Goal: Task Accomplishment & Management: Complete application form

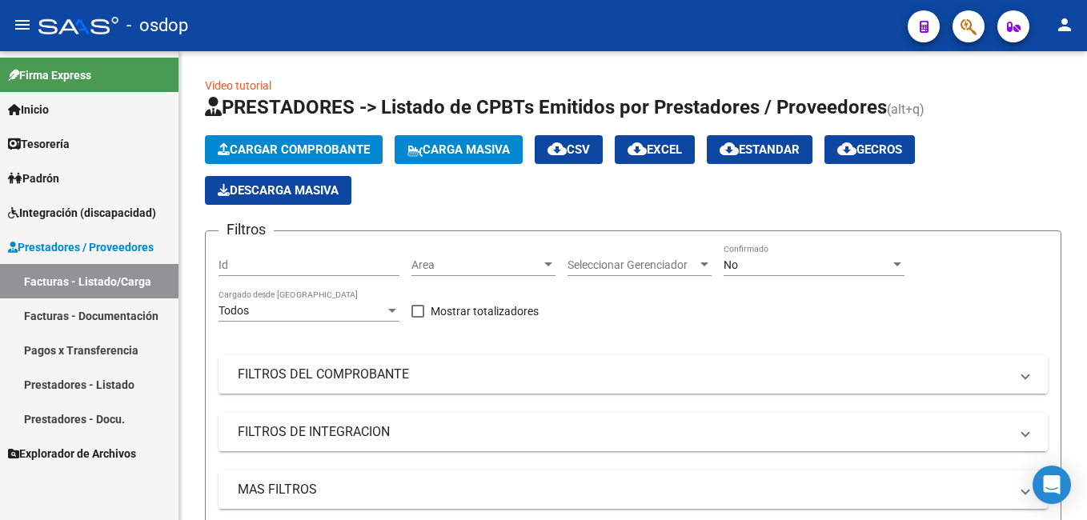
click at [959, 22] on button "button" at bounding box center [968, 26] width 32 height 32
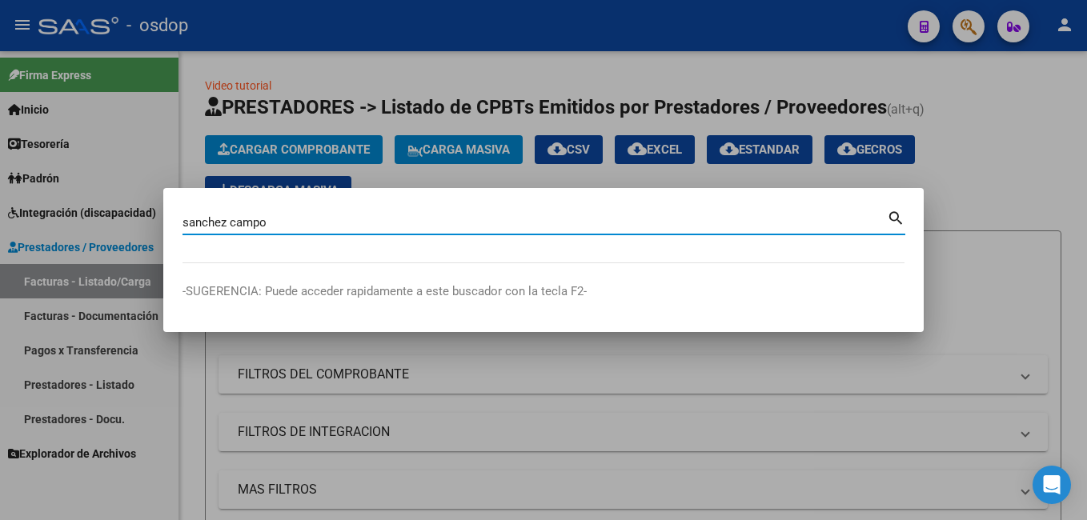
type input "sanchez campo"
click at [892, 207] on mat-icon "search" at bounding box center [896, 216] width 18 height 19
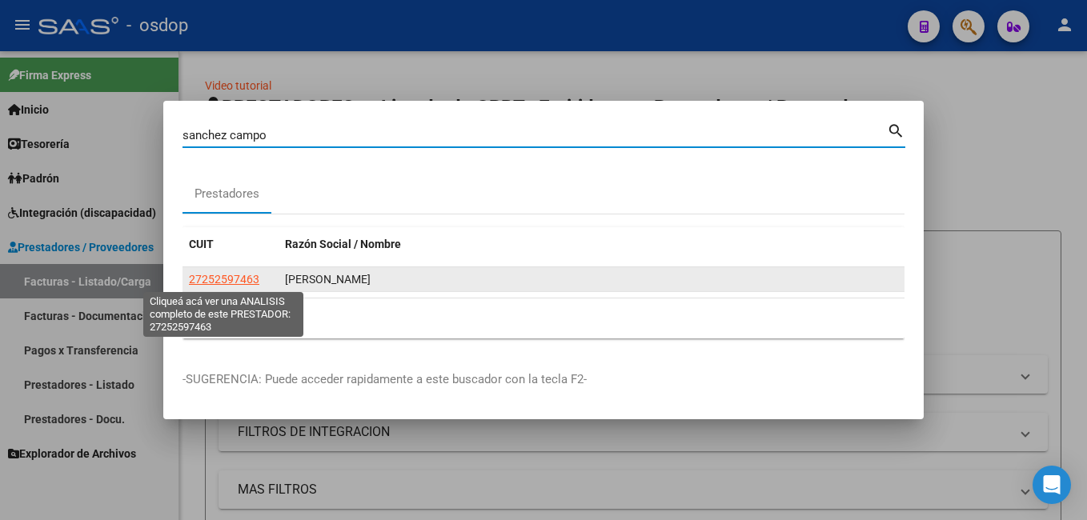
click at [232, 278] on span "27252597463" at bounding box center [224, 279] width 70 height 13
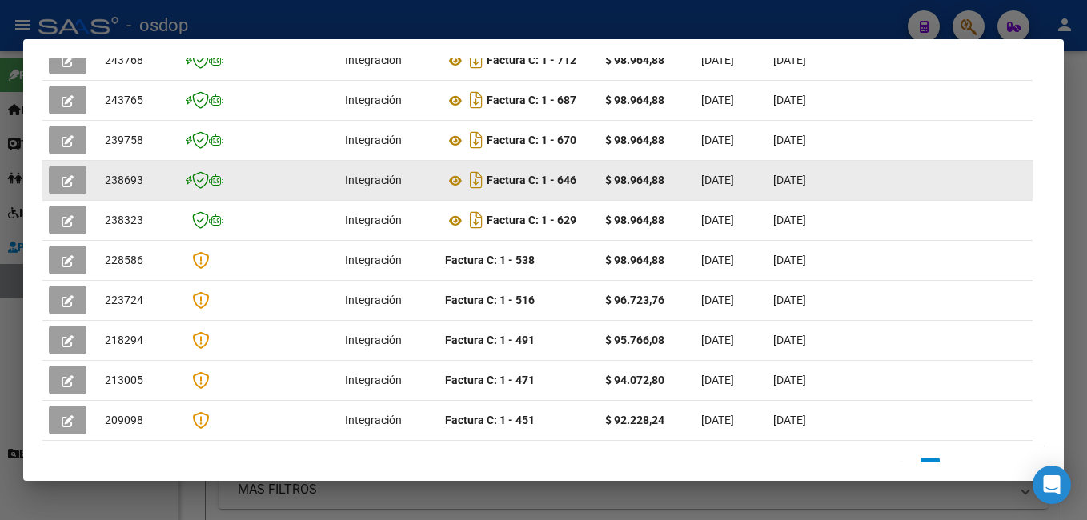
scroll to position [431, 0]
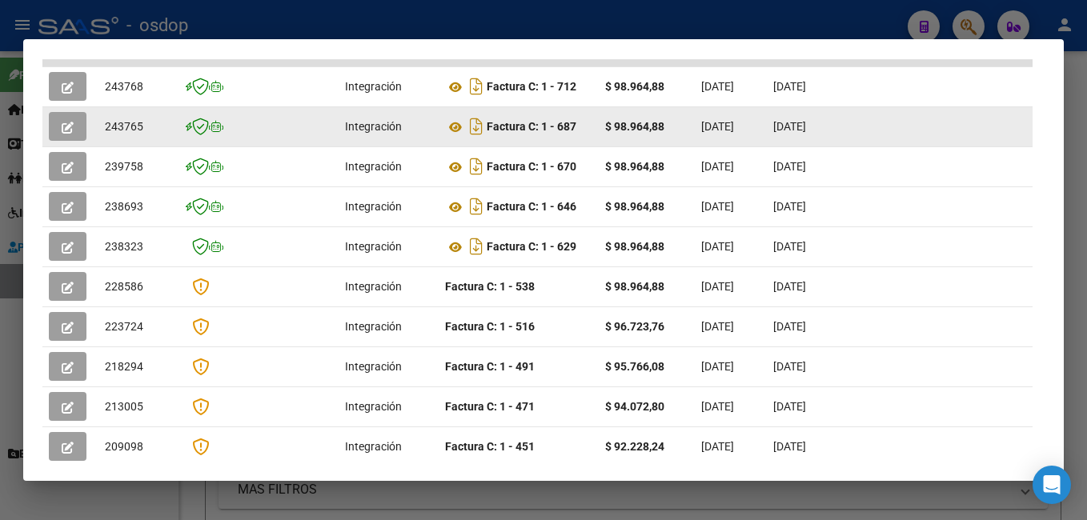
click at [72, 134] on icon "button" at bounding box center [68, 128] width 12 height 12
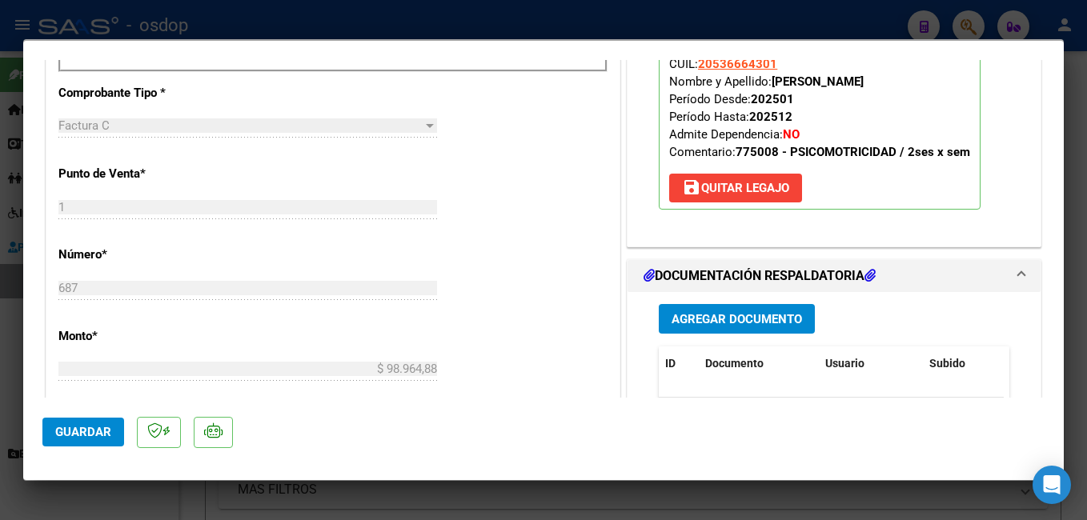
scroll to position [800, 0]
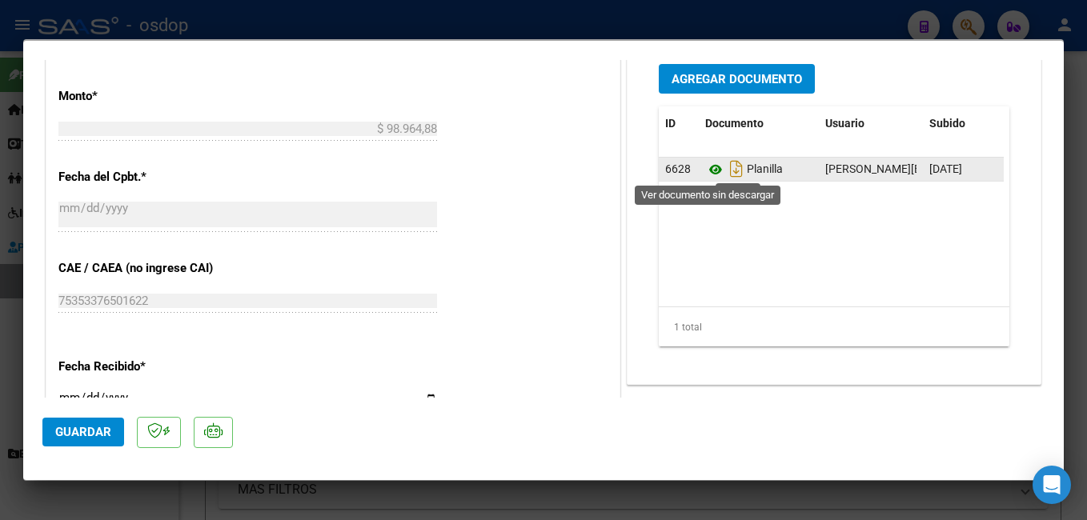
click at [708, 171] on icon at bounding box center [715, 169] width 21 height 19
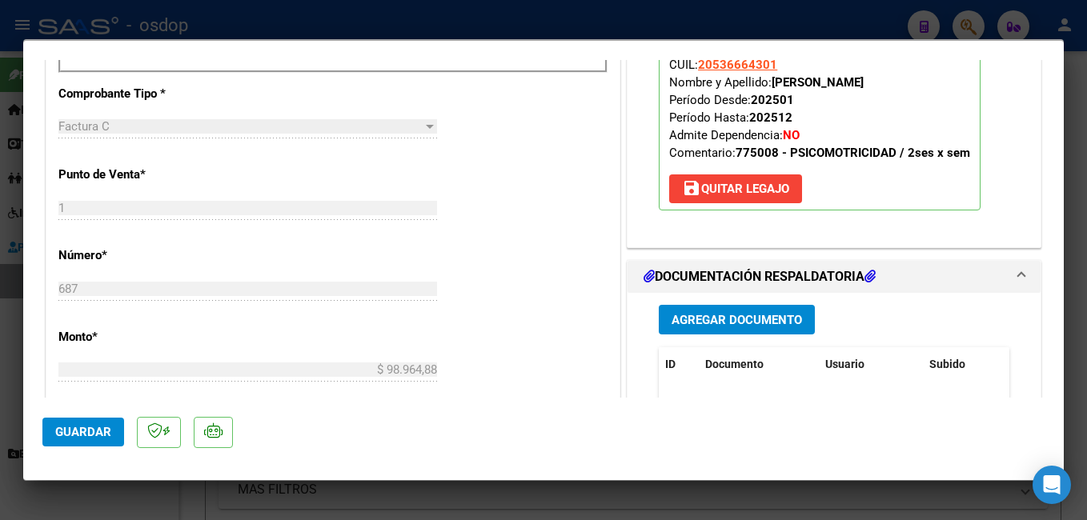
scroll to position [640, 0]
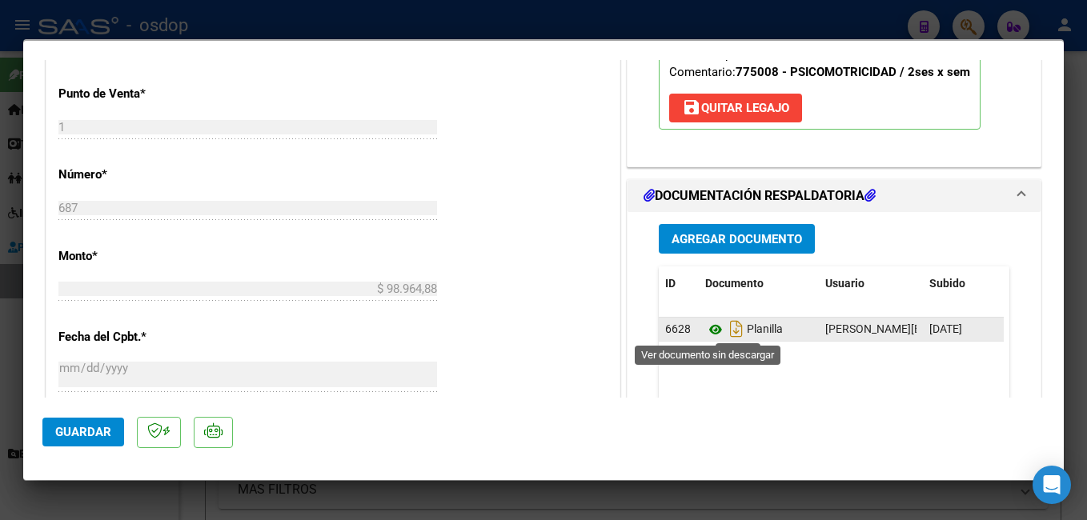
click at [705, 334] on icon at bounding box center [715, 329] width 21 height 19
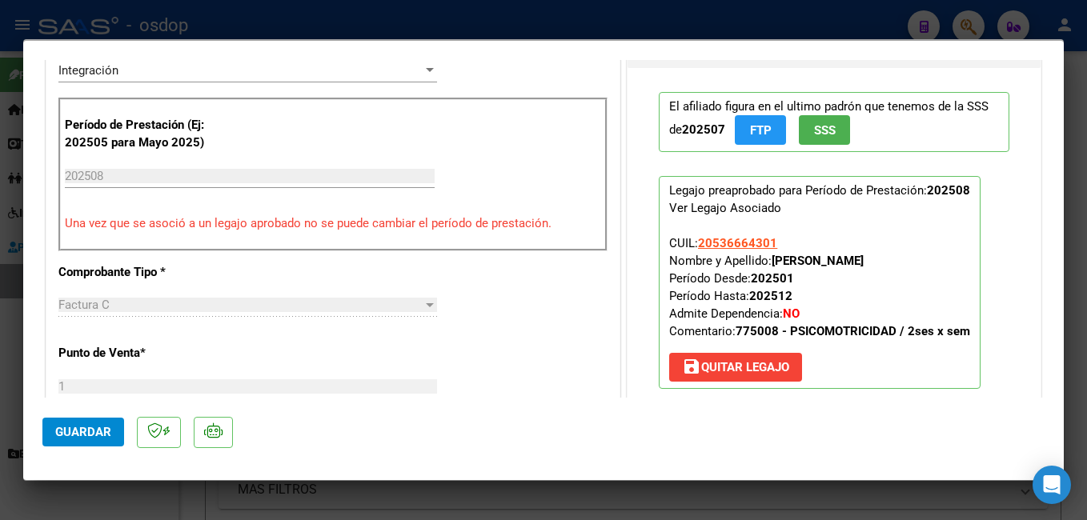
scroll to position [800, 0]
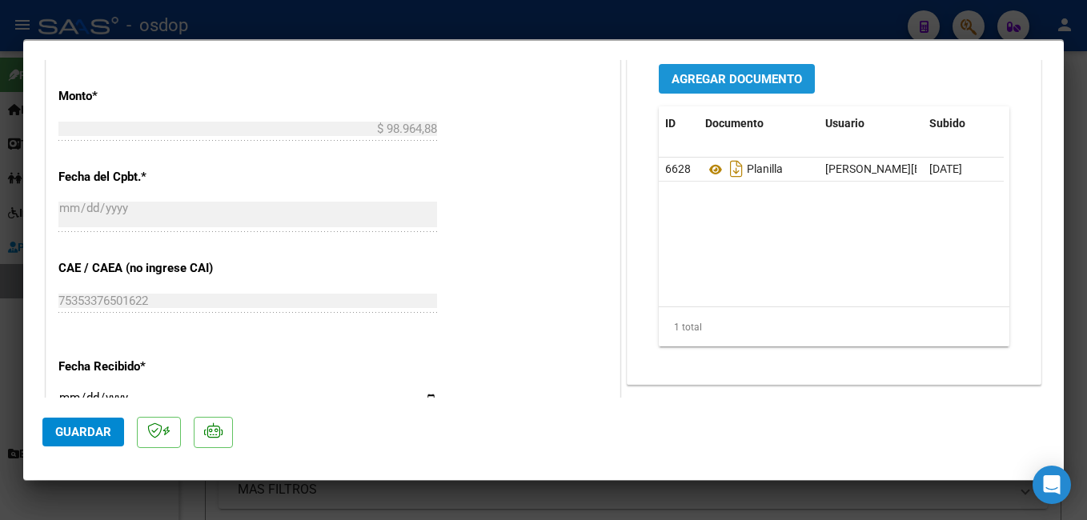
click at [683, 80] on span "Agregar Documento" at bounding box center [736, 79] width 130 height 14
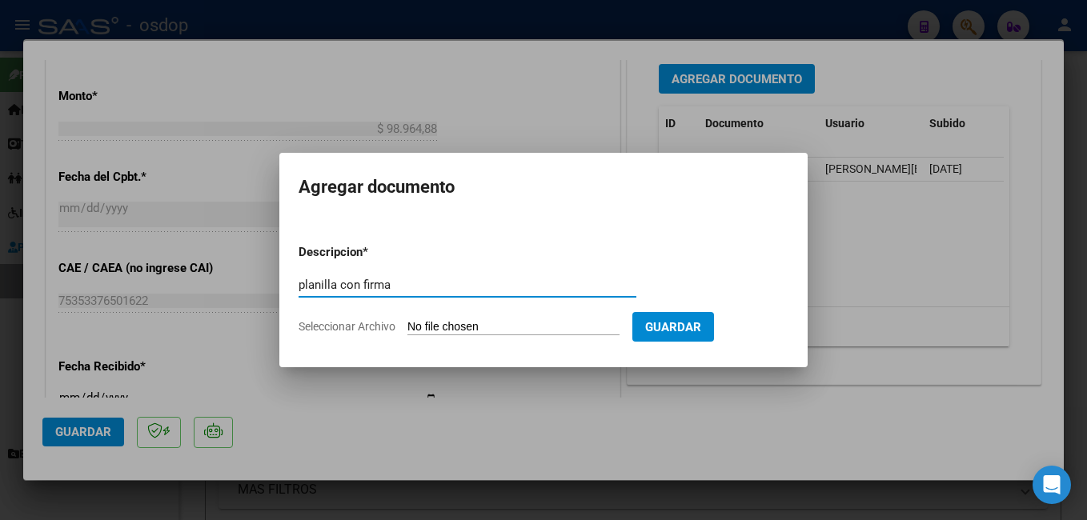
type input "planilla con firma"
click at [489, 320] on input "Seleccionar Archivo" at bounding box center [513, 327] width 212 height 15
type input "C:\fakepath\agosto [PERSON_NAME] asis.pdf"
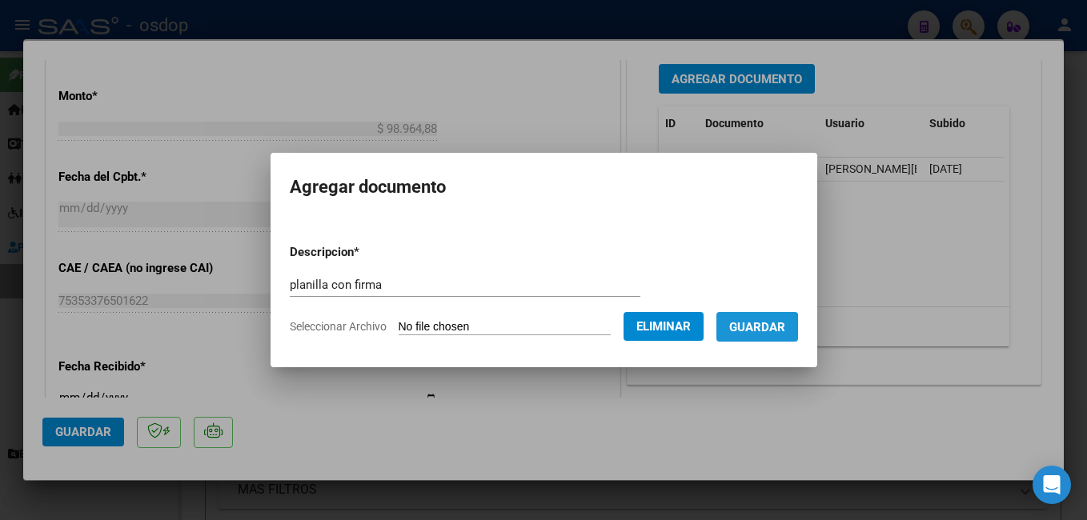
click at [775, 330] on span "Guardar" at bounding box center [757, 327] width 56 height 14
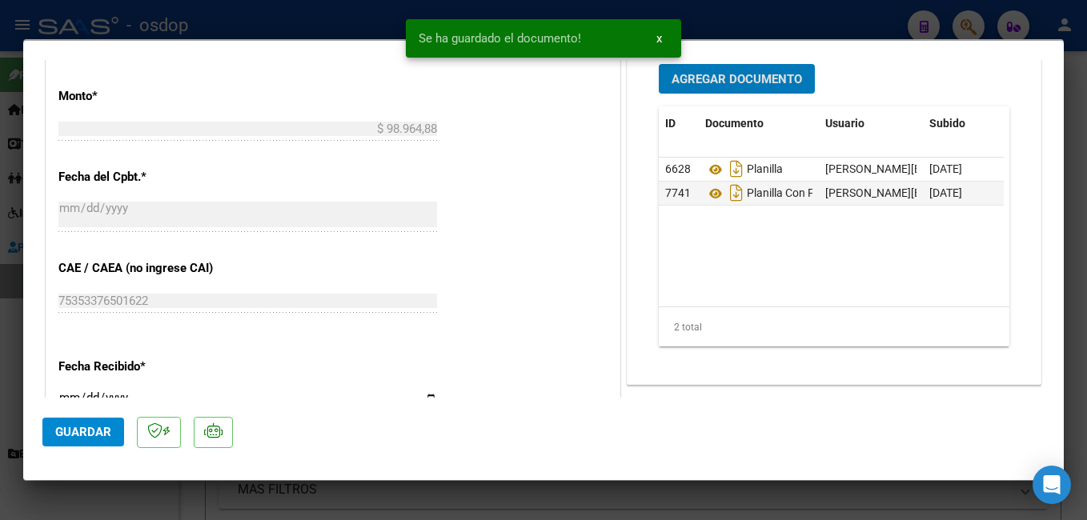
click at [98, 427] on span "Guardar" at bounding box center [83, 432] width 56 height 14
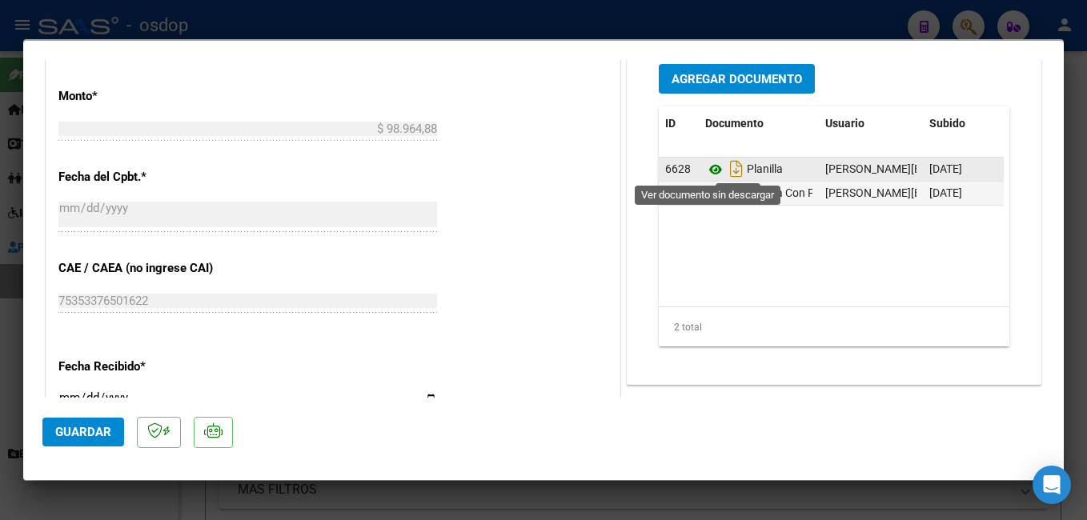
click at [707, 166] on icon at bounding box center [715, 169] width 21 height 19
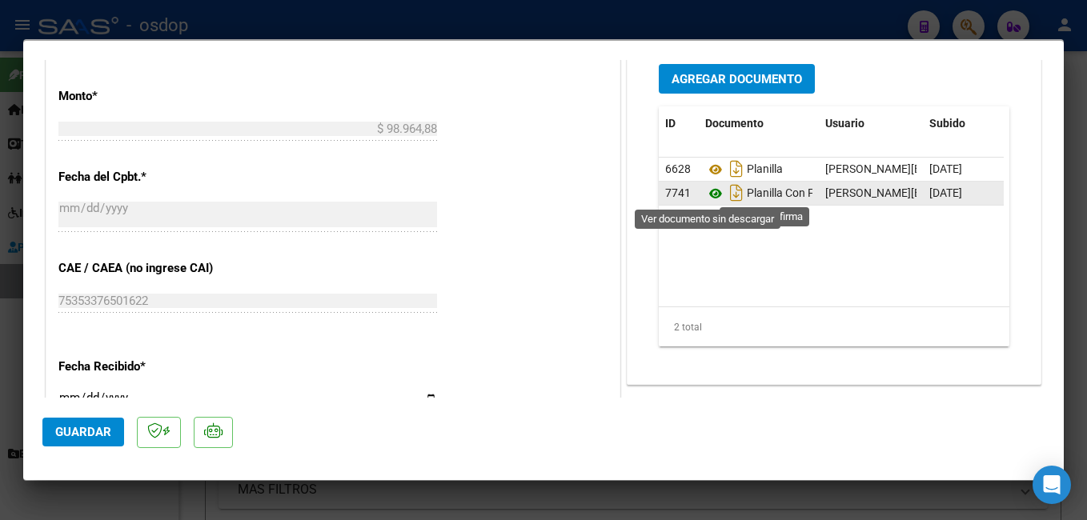
click at [707, 191] on icon at bounding box center [715, 193] width 21 height 19
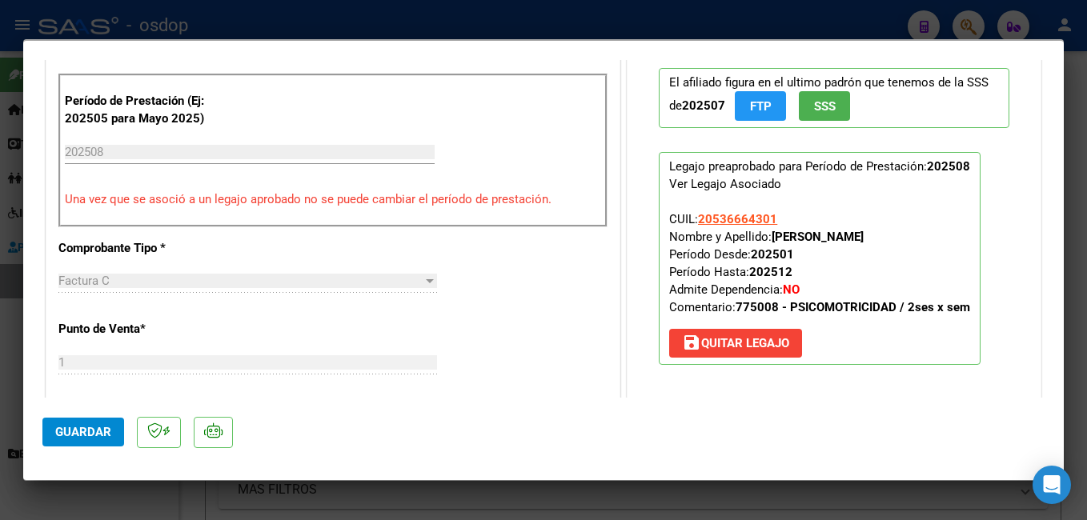
scroll to position [560, 0]
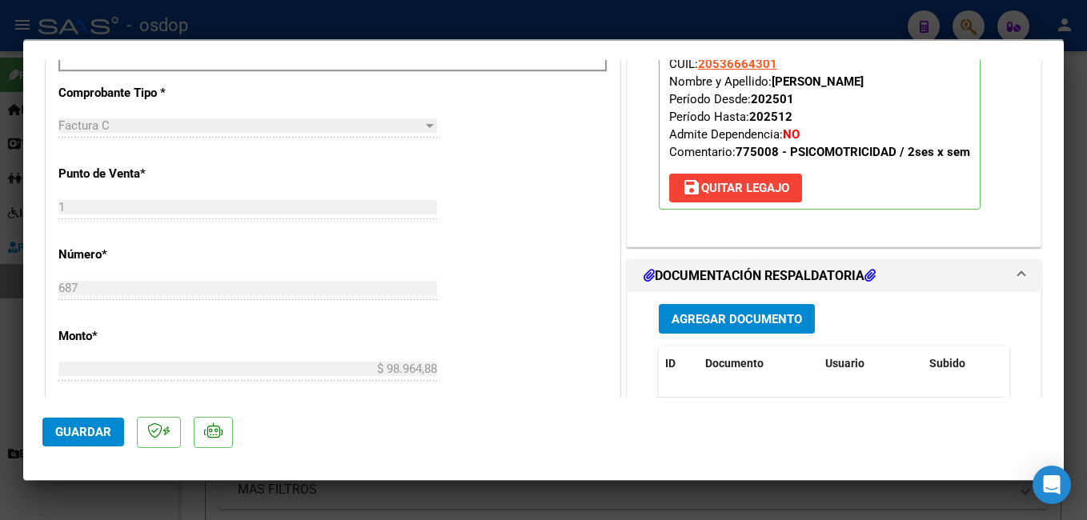
click at [335, 26] on div at bounding box center [543, 260] width 1087 height 520
type input "$ 0,00"
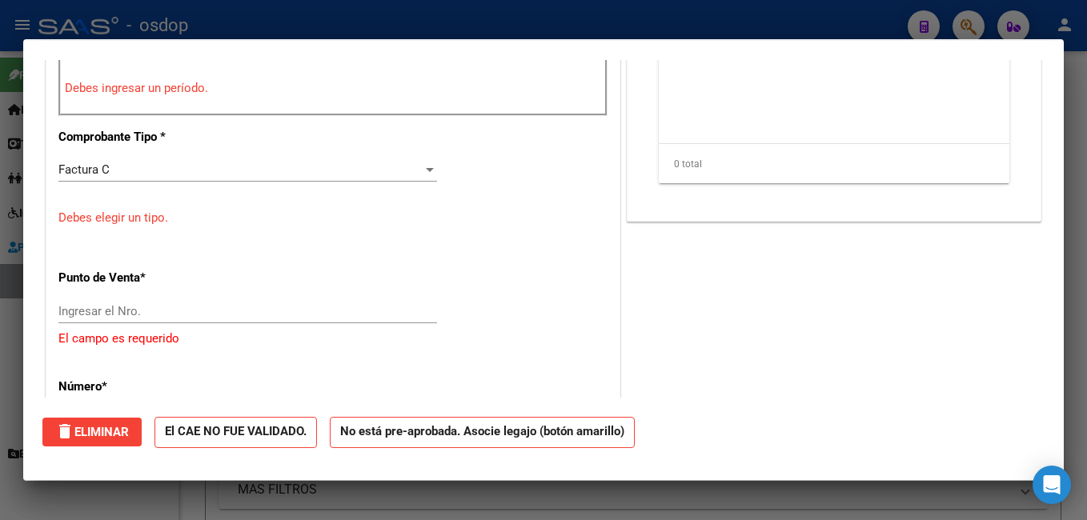
scroll to position [604, 0]
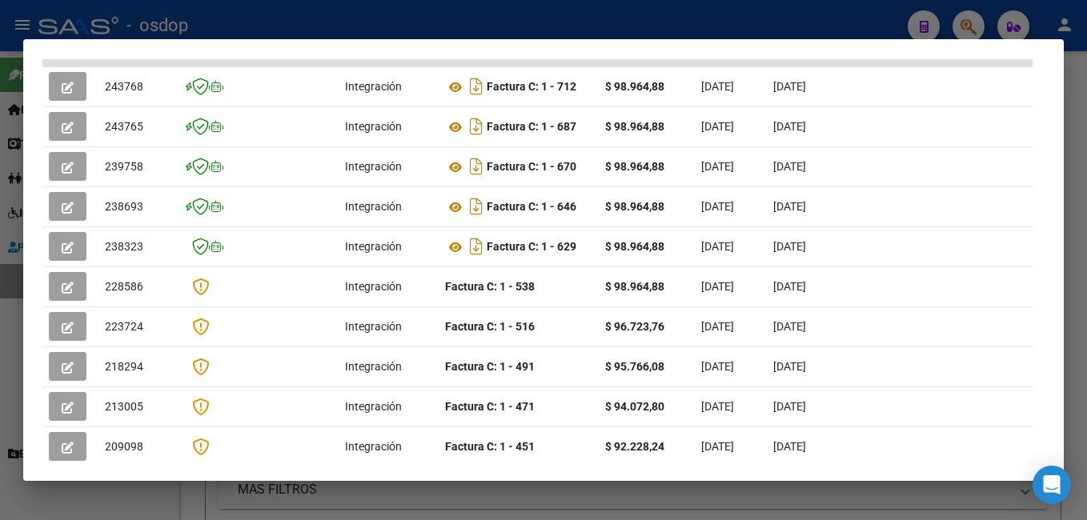
click at [335, 26] on div at bounding box center [543, 260] width 1087 height 520
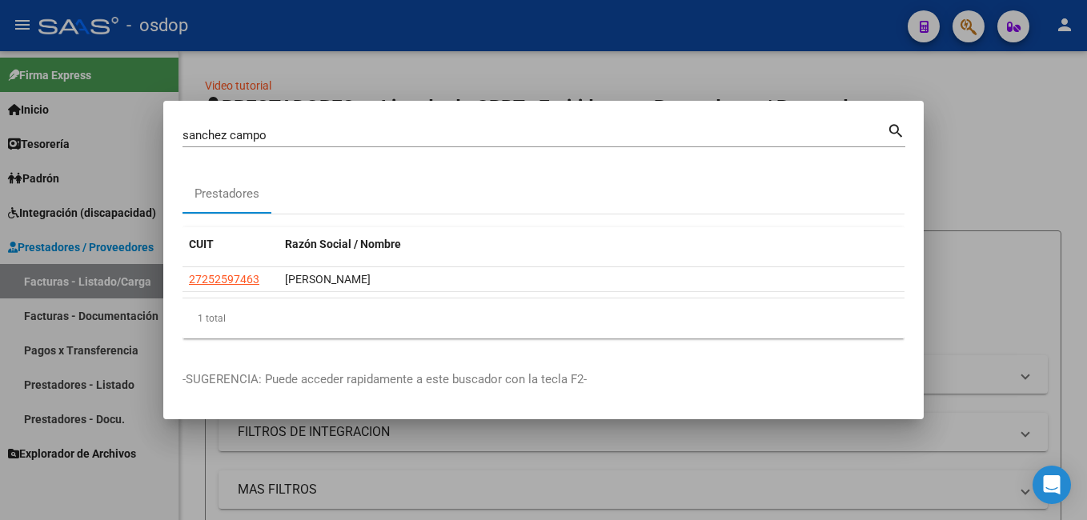
click at [335, 66] on div at bounding box center [543, 260] width 1087 height 520
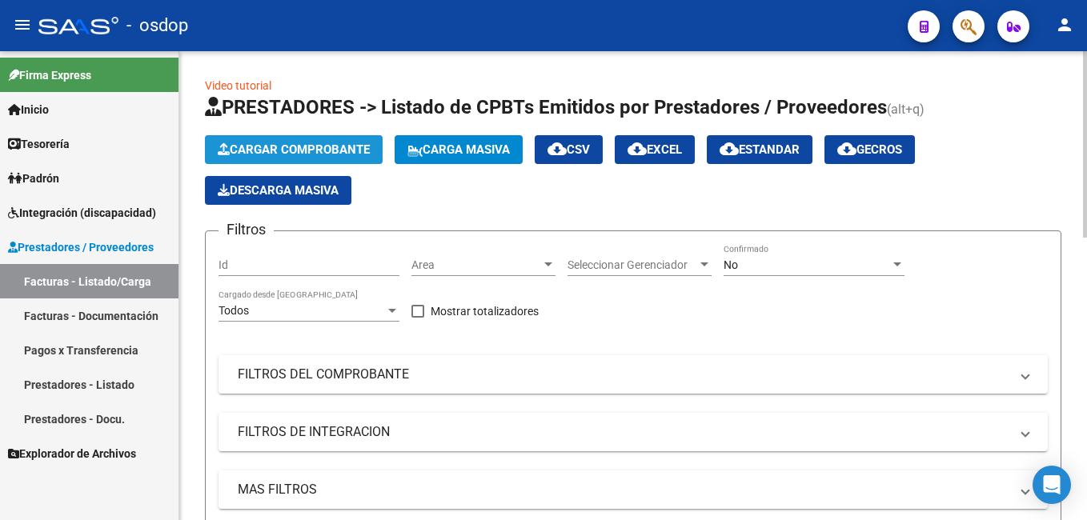
click at [266, 142] on span "Cargar Comprobante" at bounding box center [294, 149] width 152 height 14
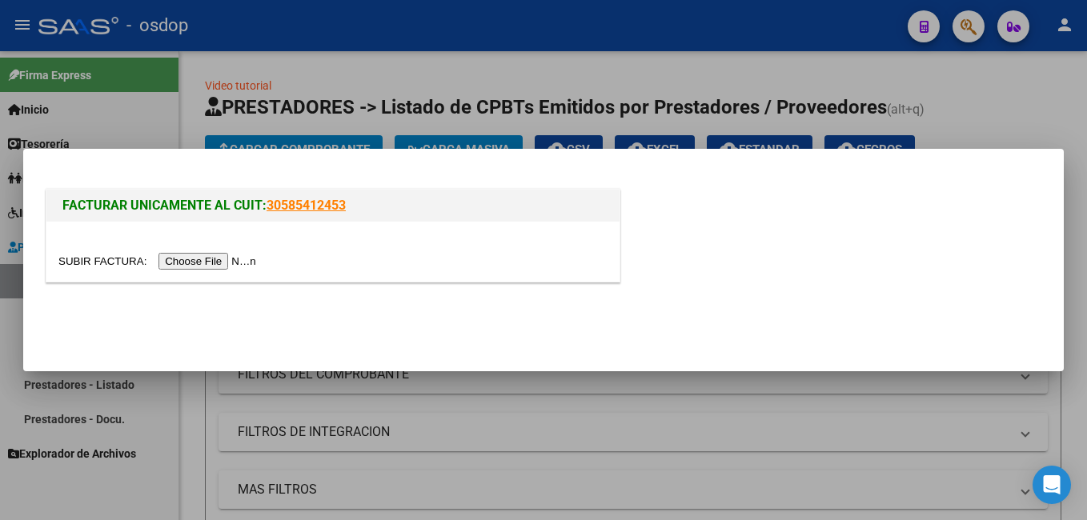
click at [223, 262] on input "file" at bounding box center [159, 261] width 202 height 17
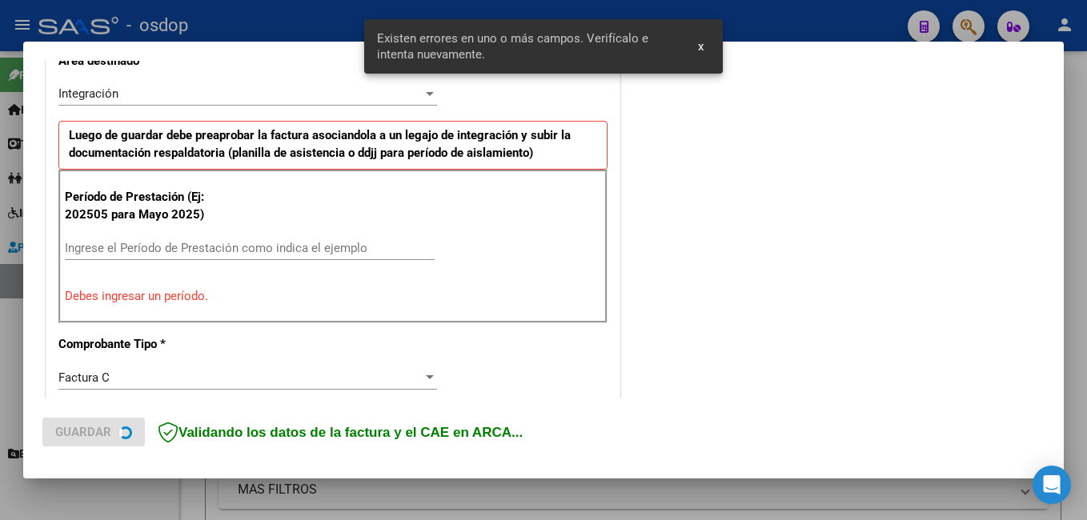
scroll to position [388, 0]
click at [185, 246] on input "Ingrese el Período de Prestación como indica el ejemplo" at bounding box center [250, 246] width 370 height 14
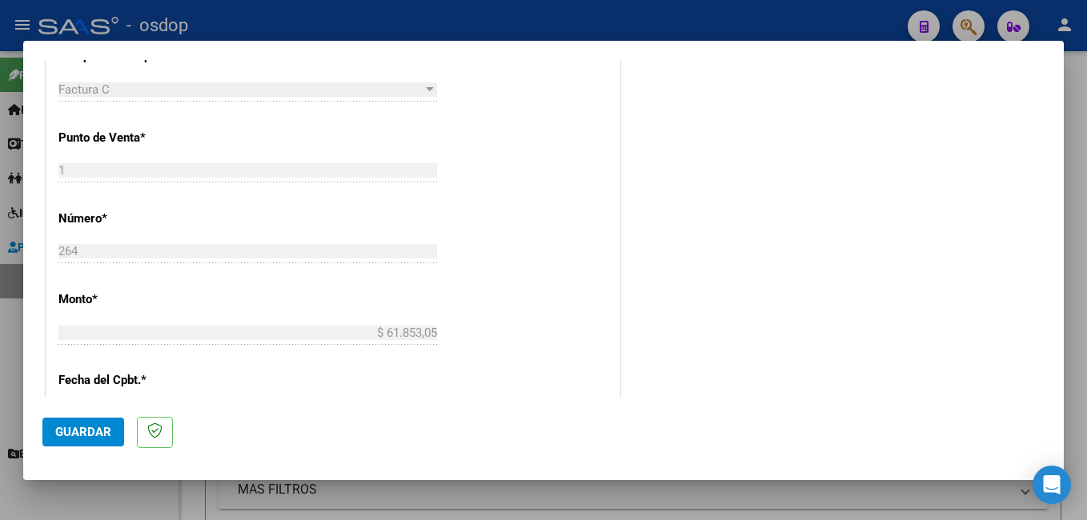
scroll to position [708, 0]
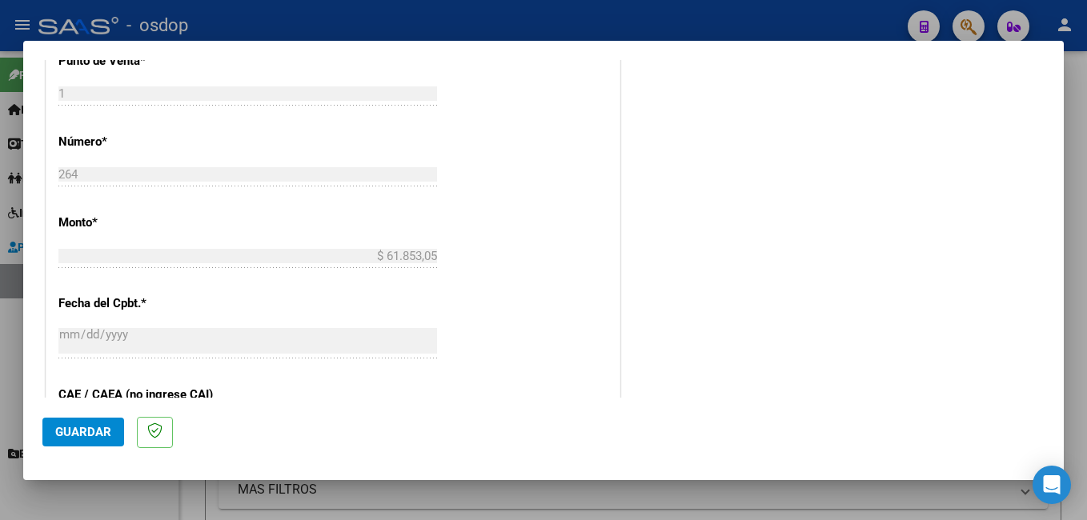
type input "202509"
click at [105, 431] on span "Guardar" at bounding box center [83, 432] width 56 height 14
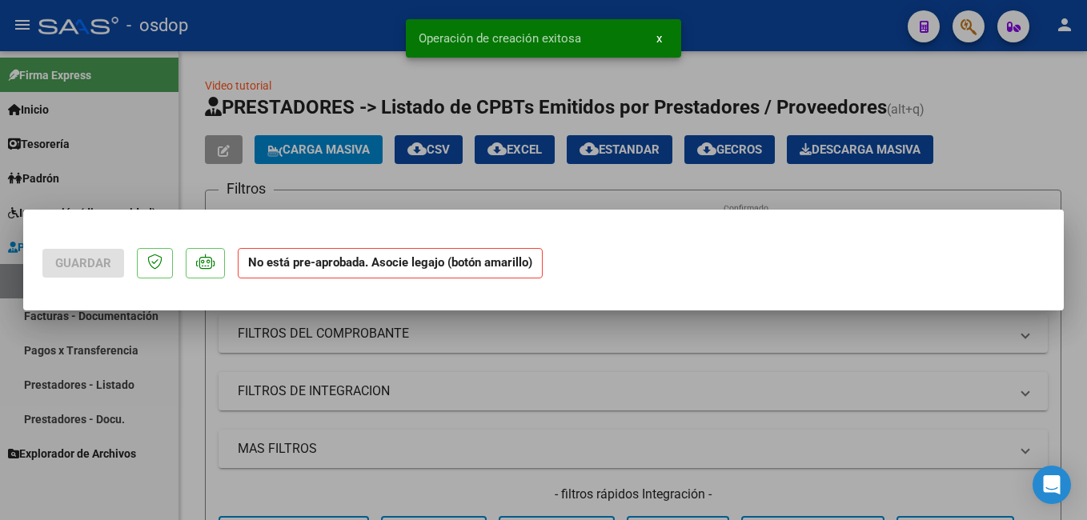
scroll to position [0, 0]
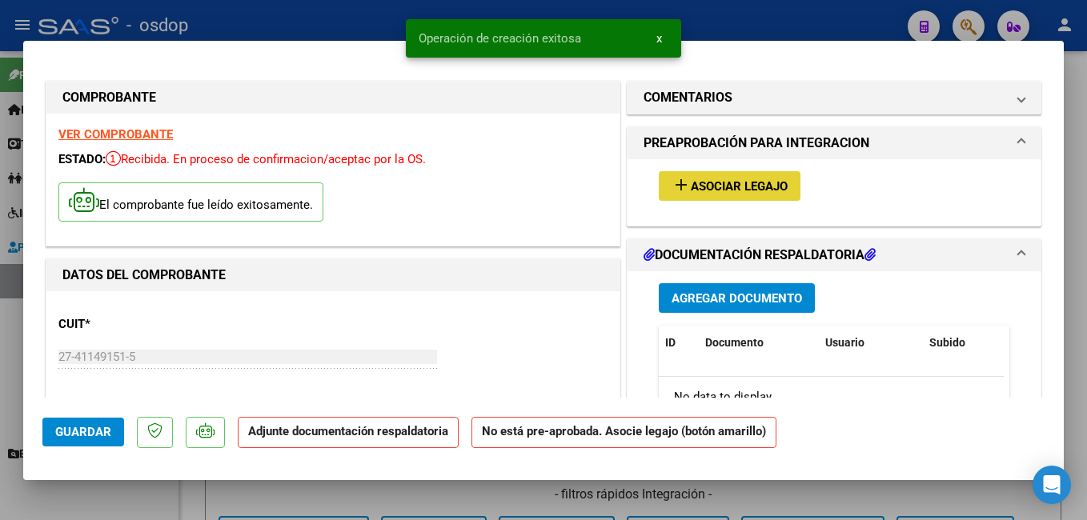
click at [692, 175] on button "add Asociar Legajo" at bounding box center [730, 186] width 142 height 30
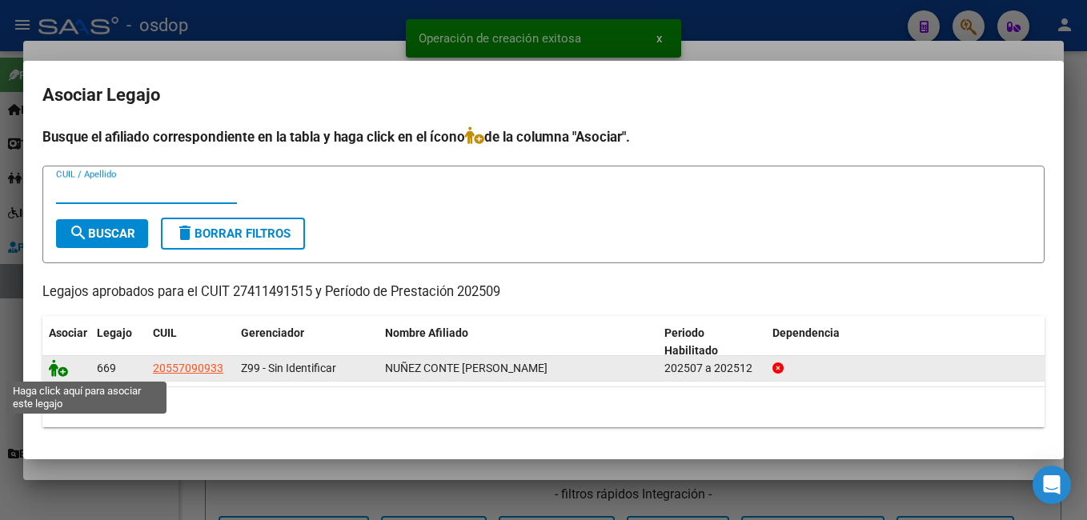
click at [54, 370] on icon at bounding box center [58, 368] width 19 height 18
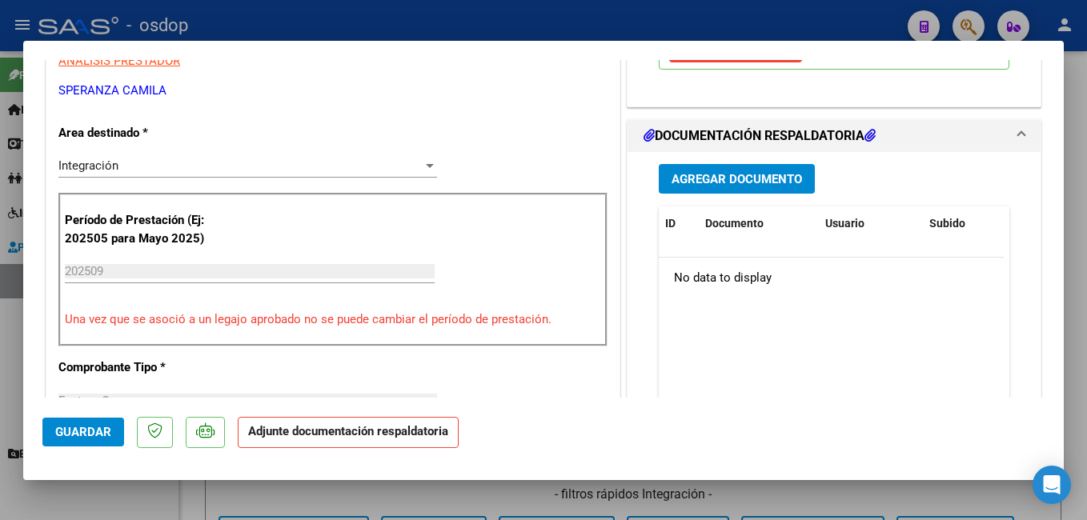
scroll to position [320, 0]
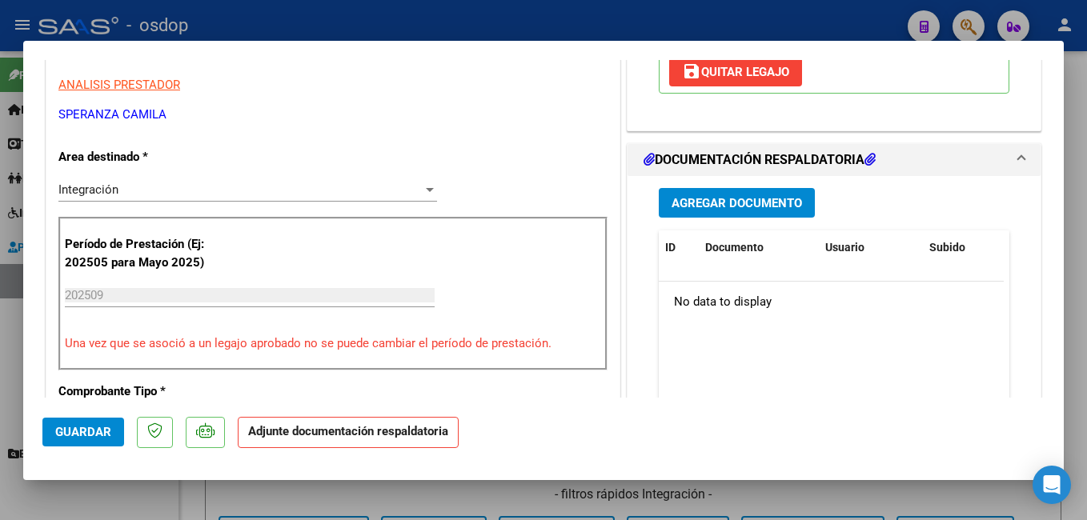
click at [723, 202] on span "Agregar Documento" at bounding box center [736, 203] width 130 height 14
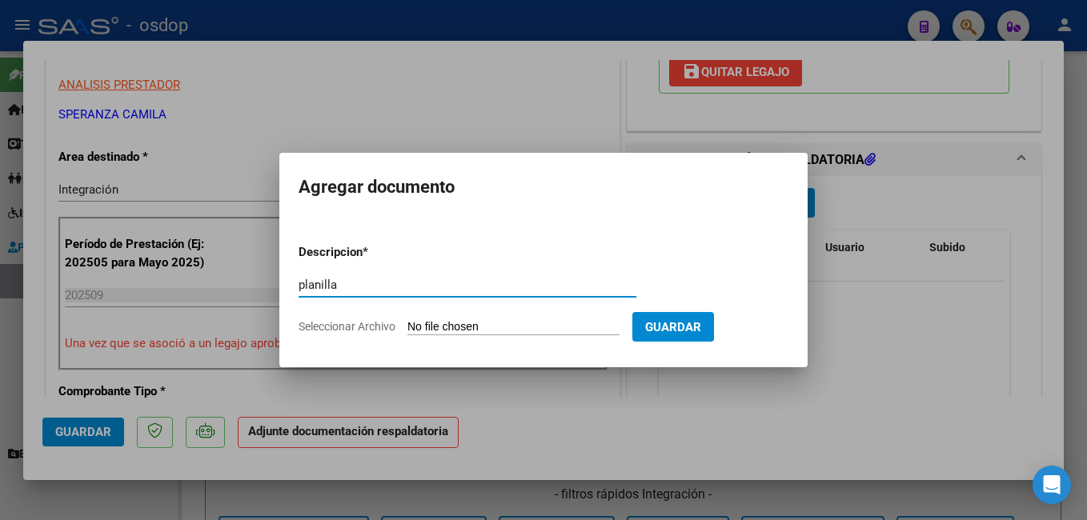
type input "planilla"
click at [552, 332] on input "Seleccionar Archivo" at bounding box center [513, 327] width 212 height 15
type input "C:\fakepath\CCF_004388.pdf"
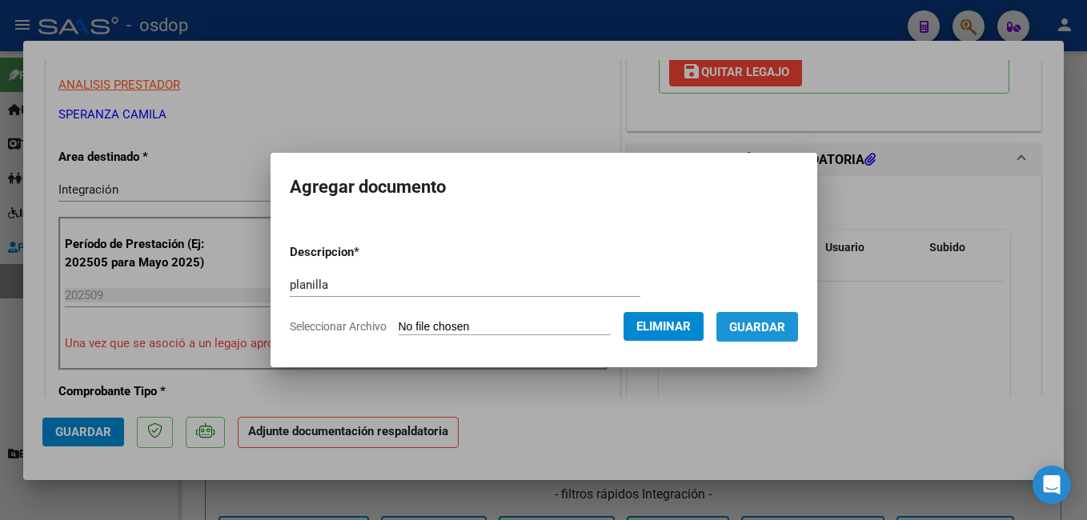
click at [769, 334] on span "Guardar" at bounding box center [757, 327] width 56 height 14
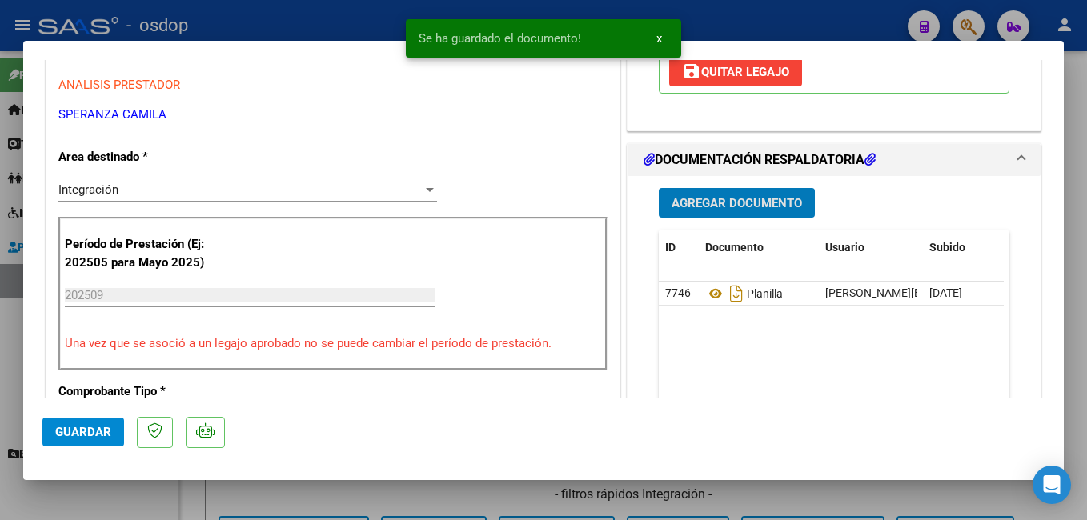
click at [53, 438] on button "Guardar" at bounding box center [83, 432] width 82 height 29
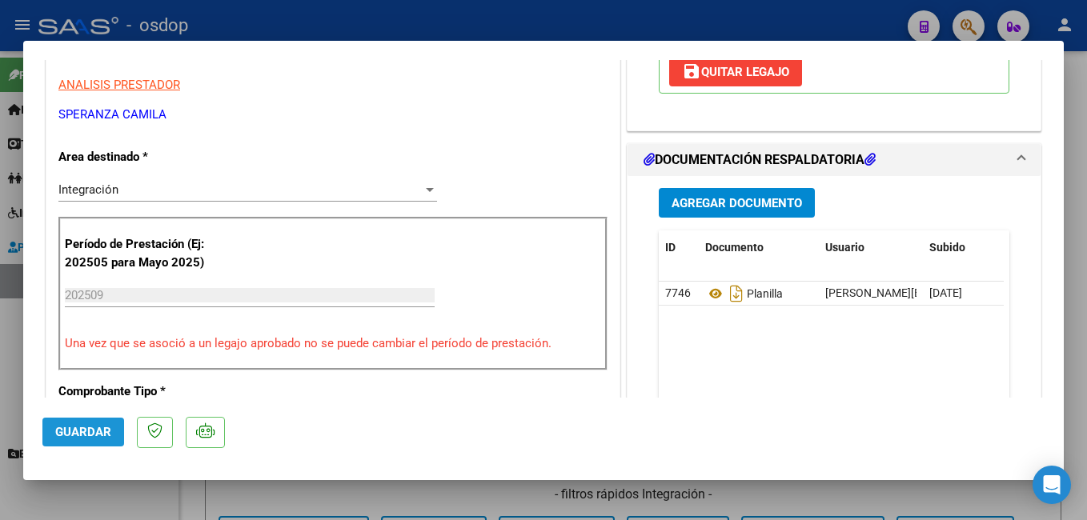
click at [56, 430] on span "Guardar" at bounding box center [83, 432] width 56 height 14
click at [319, 23] on div at bounding box center [543, 260] width 1087 height 520
